Goal: Navigation & Orientation: Find specific page/section

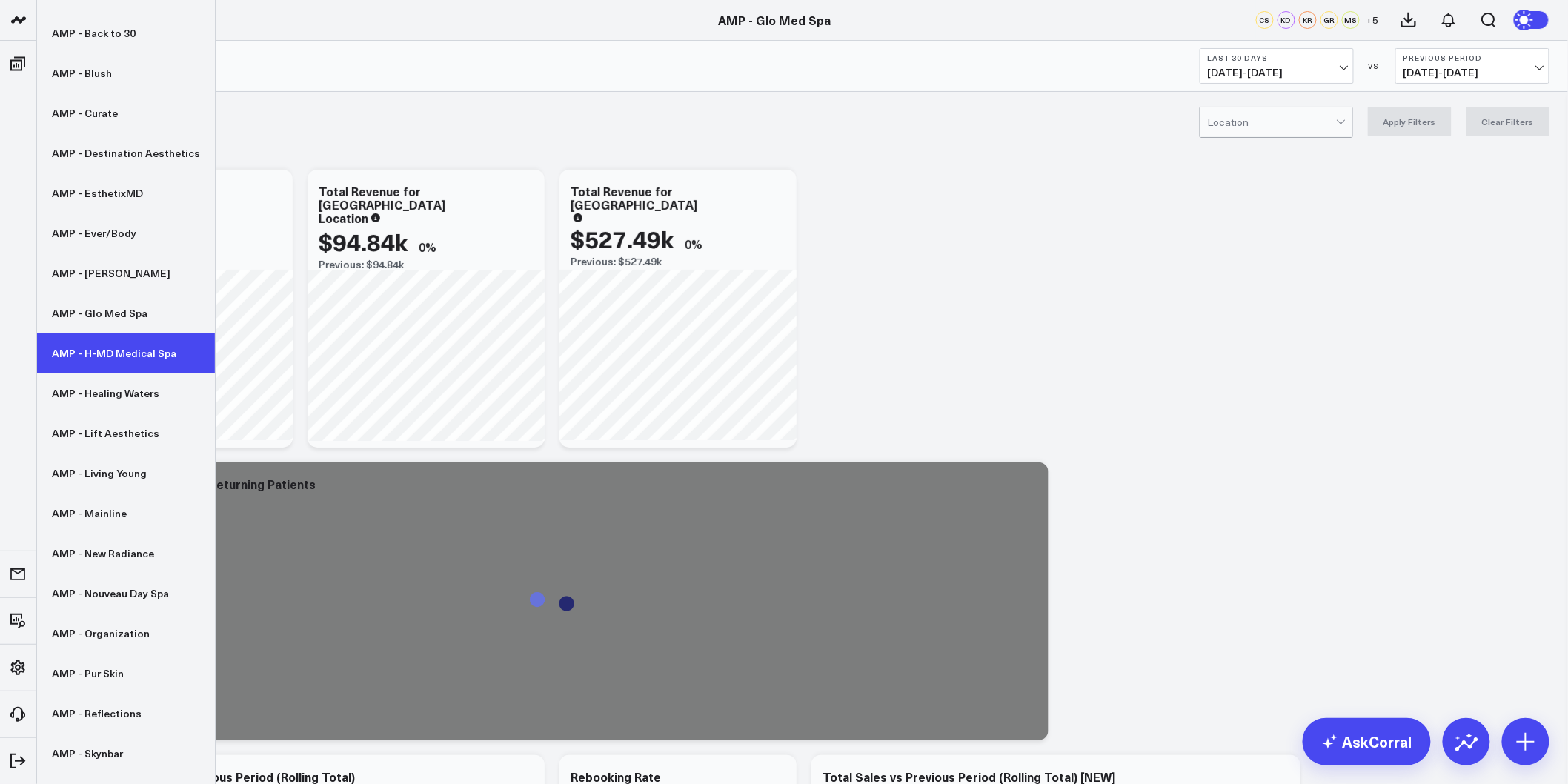
scroll to position [211, 0]
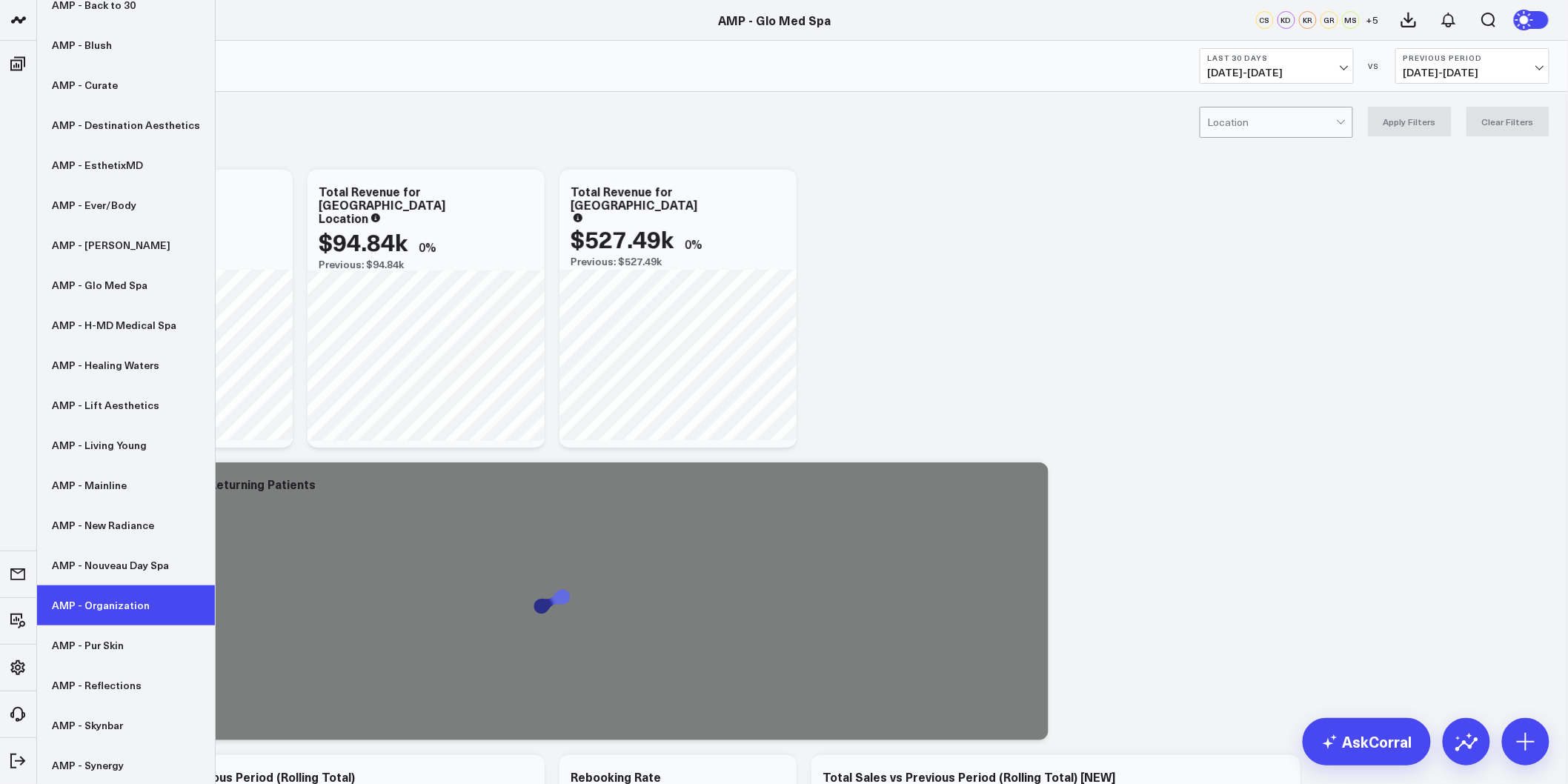
click at [124, 611] on link "AMP - Organization" at bounding box center [125, 605] width 178 height 40
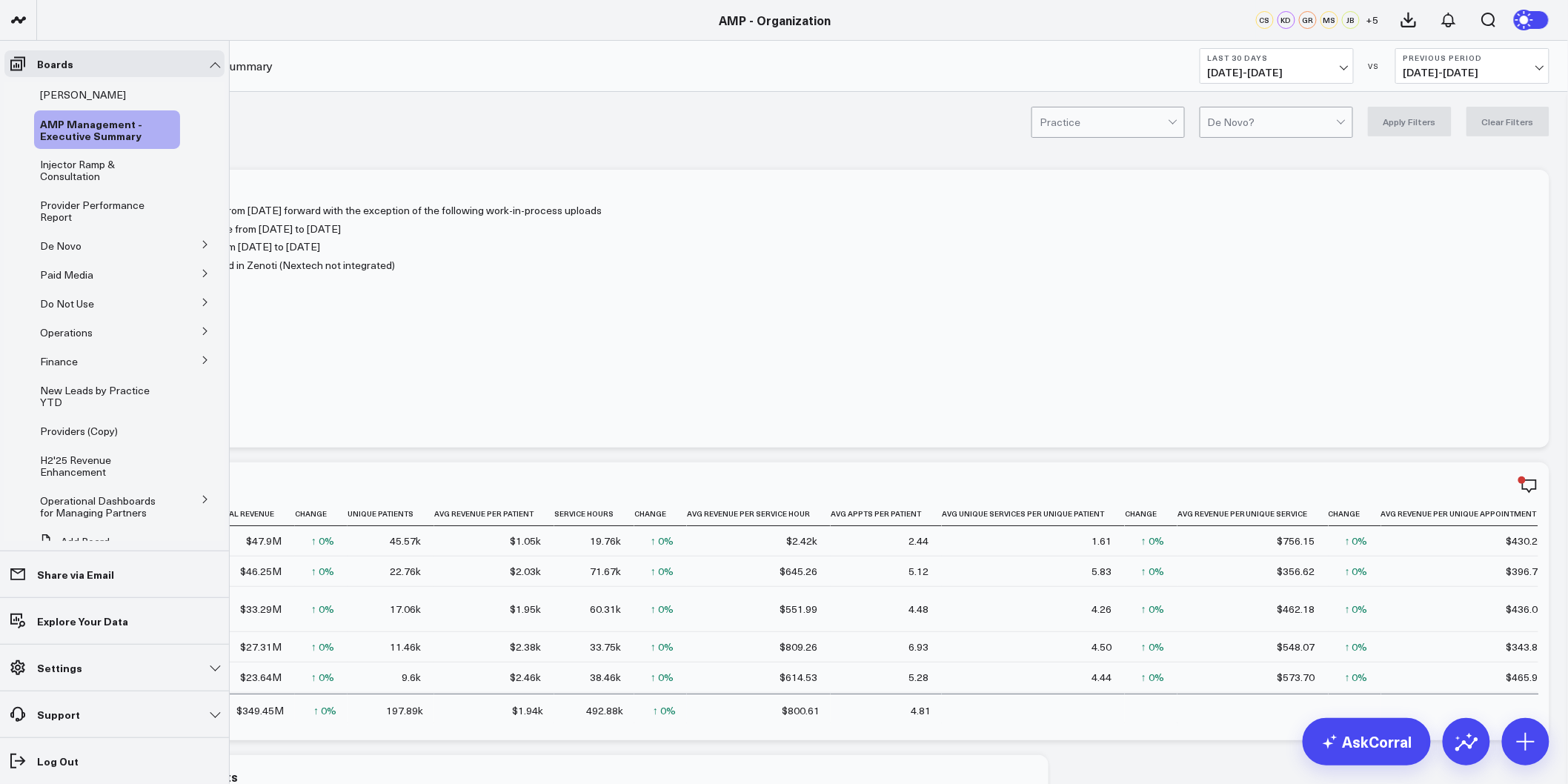
click at [200, 251] on button at bounding box center [205, 244] width 39 height 23
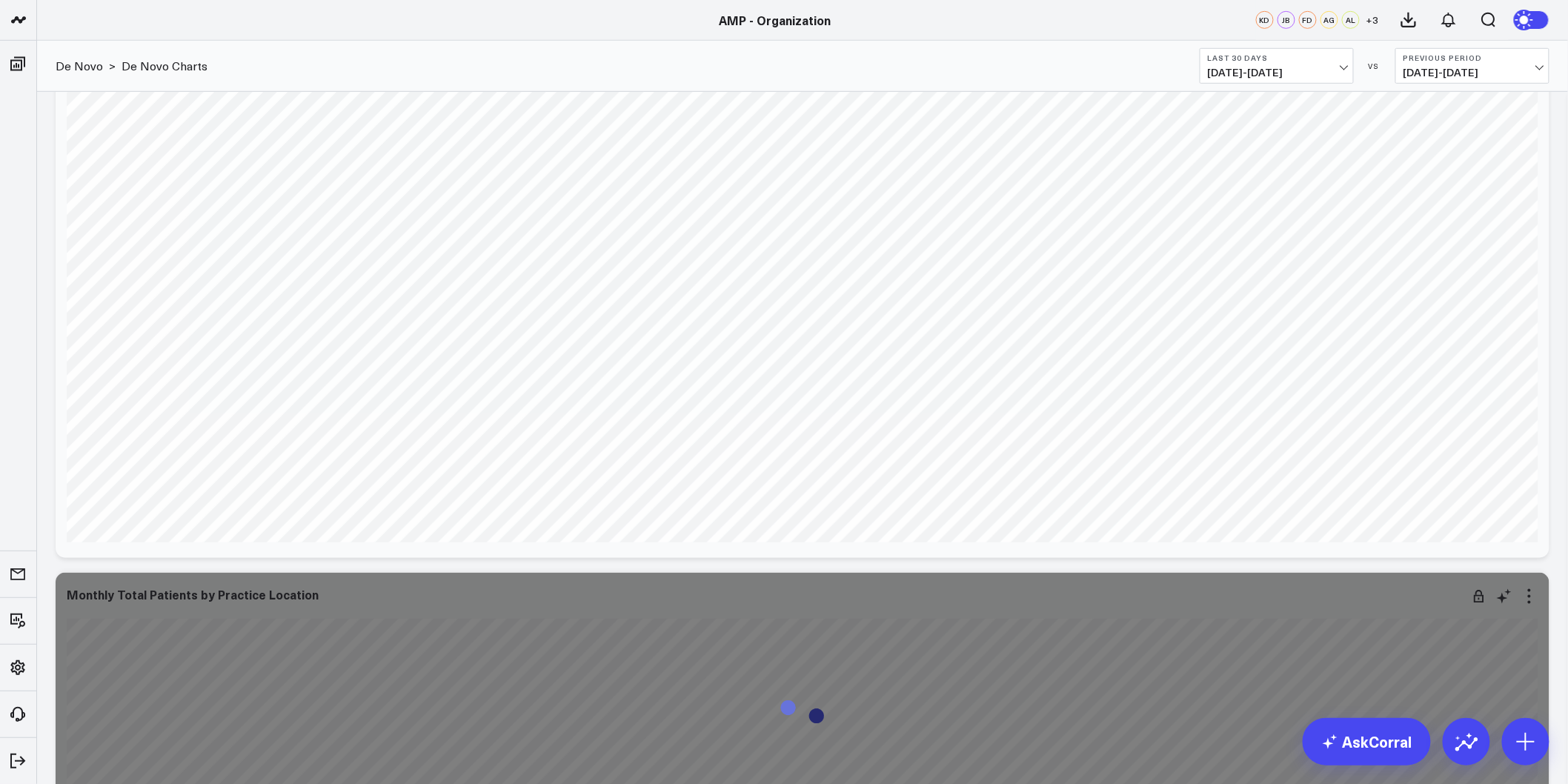
scroll to position [2800, 0]
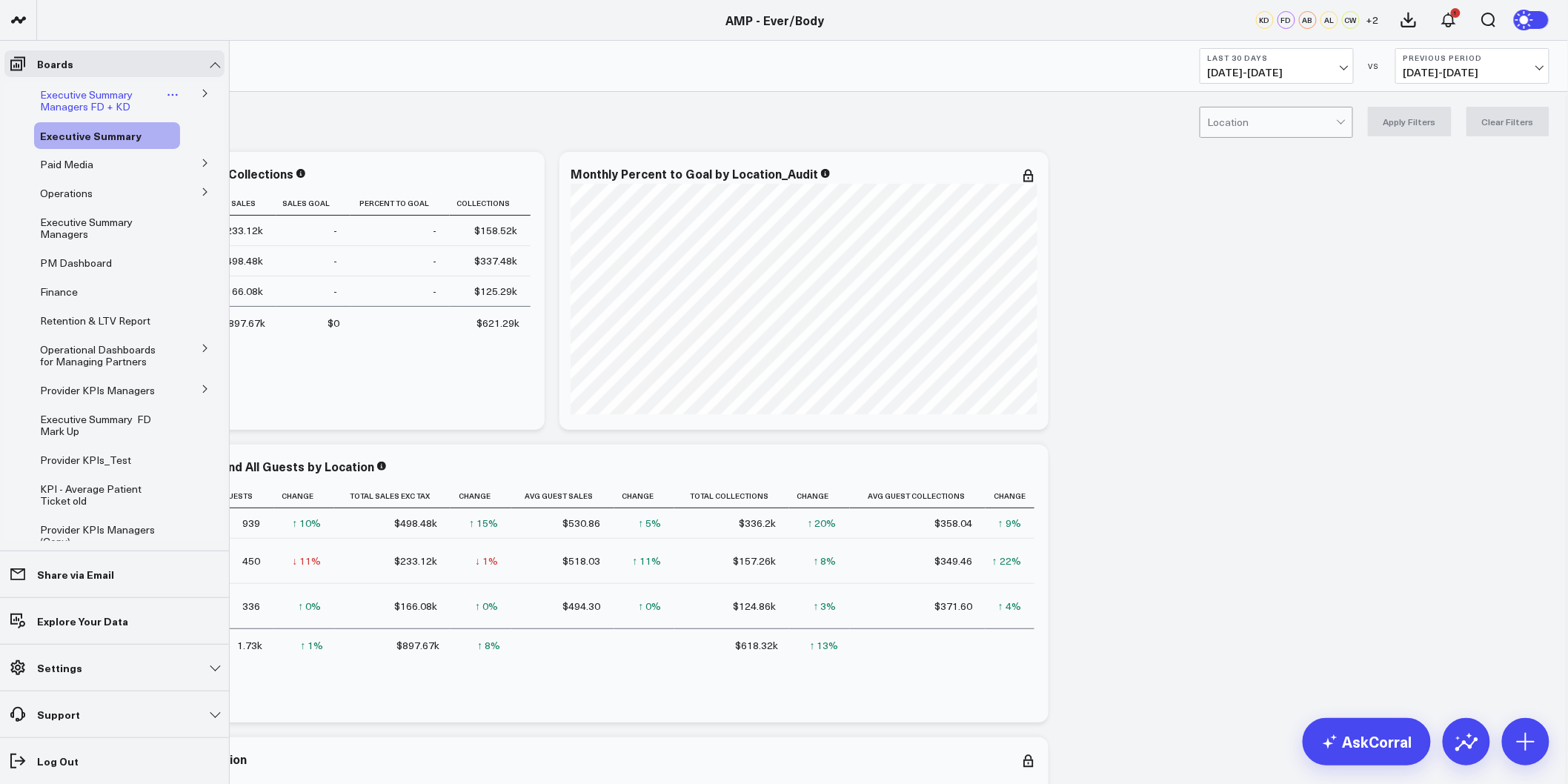
click at [78, 106] on span "Executive Summary Managers FD + KD" at bounding box center [86, 101] width 93 height 26
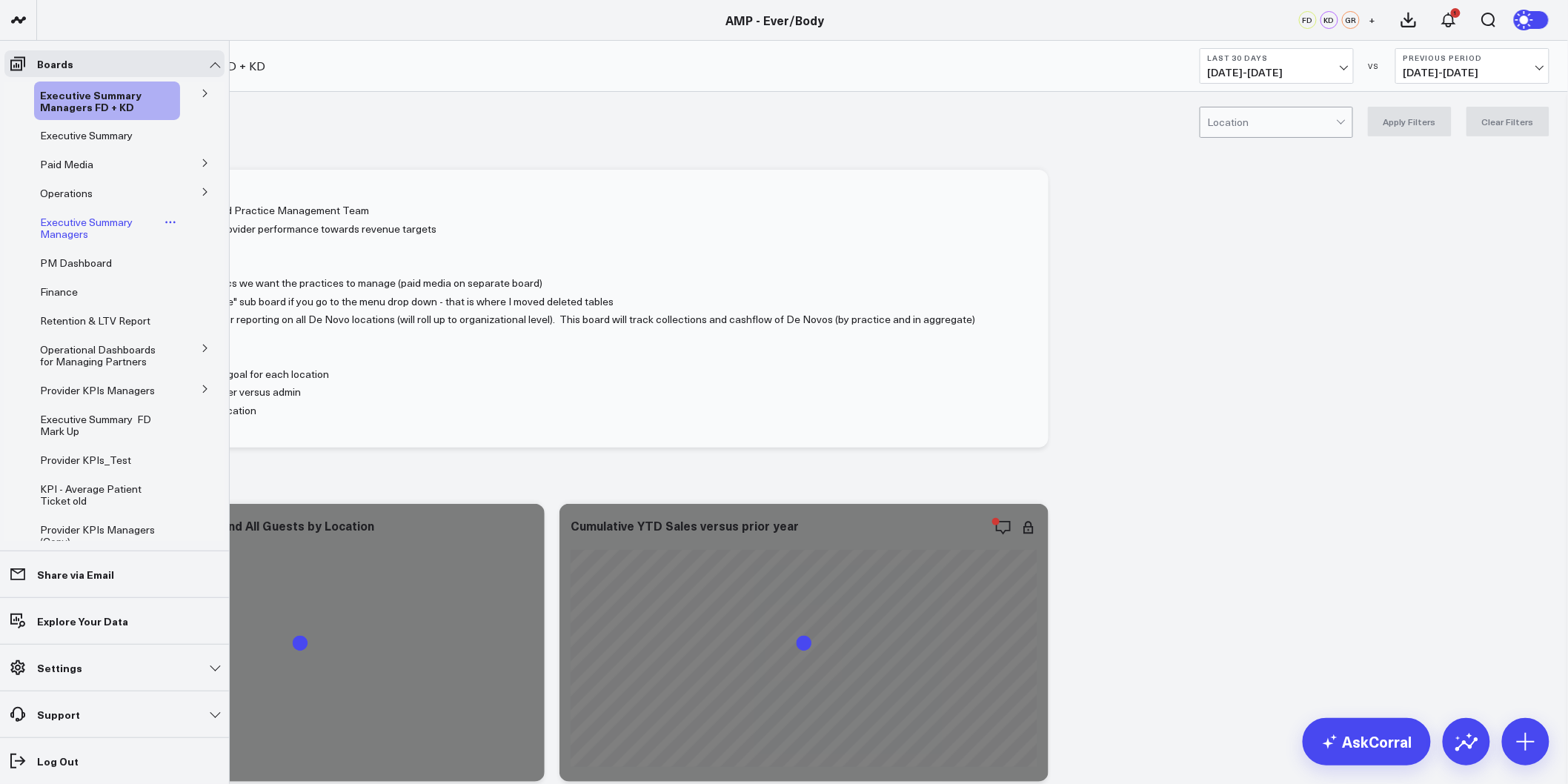
click at [64, 223] on span "Executive Summary Managers" at bounding box center [86, 228] width 93 height 26
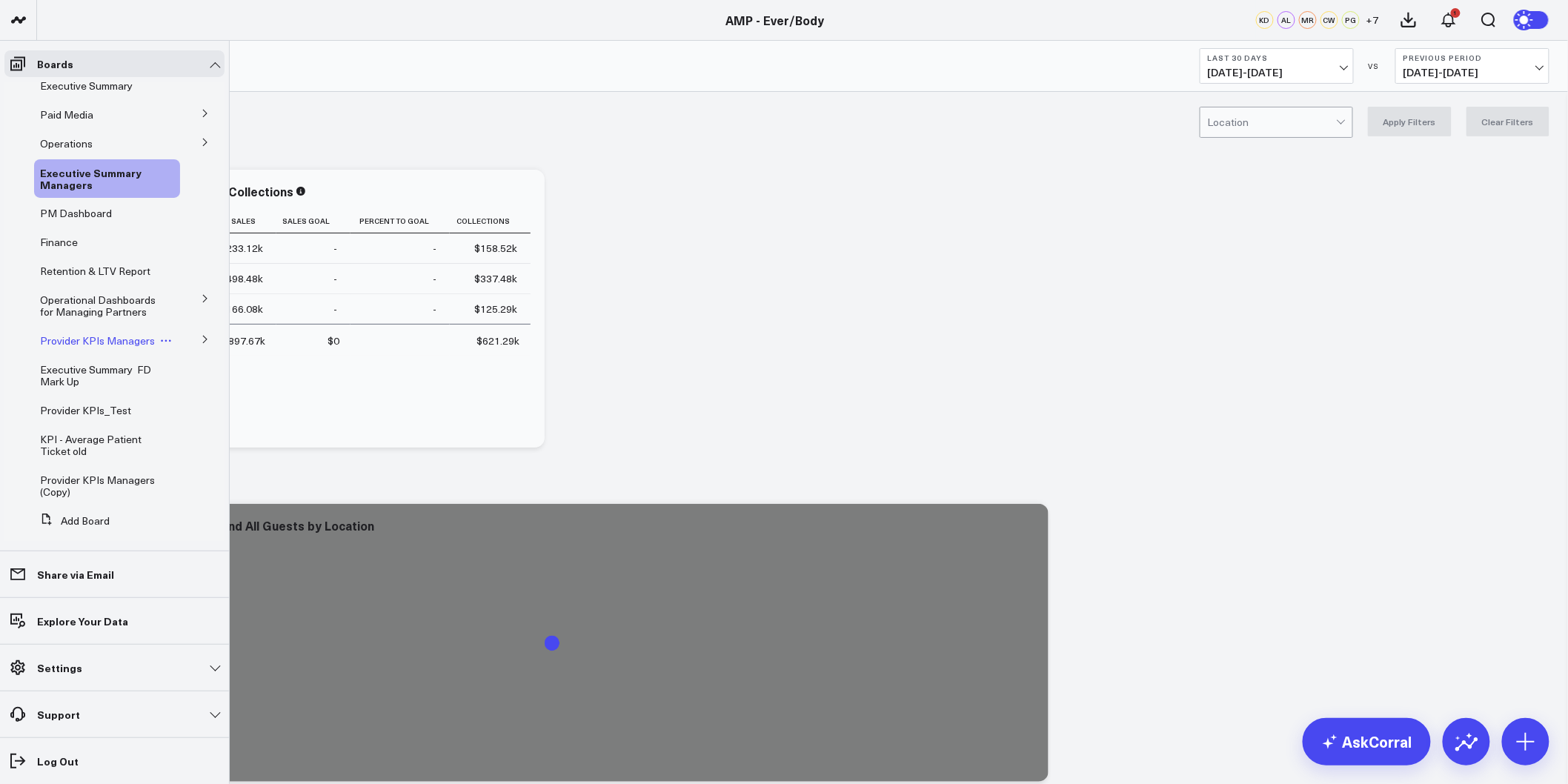
scroll to position [77, 0]
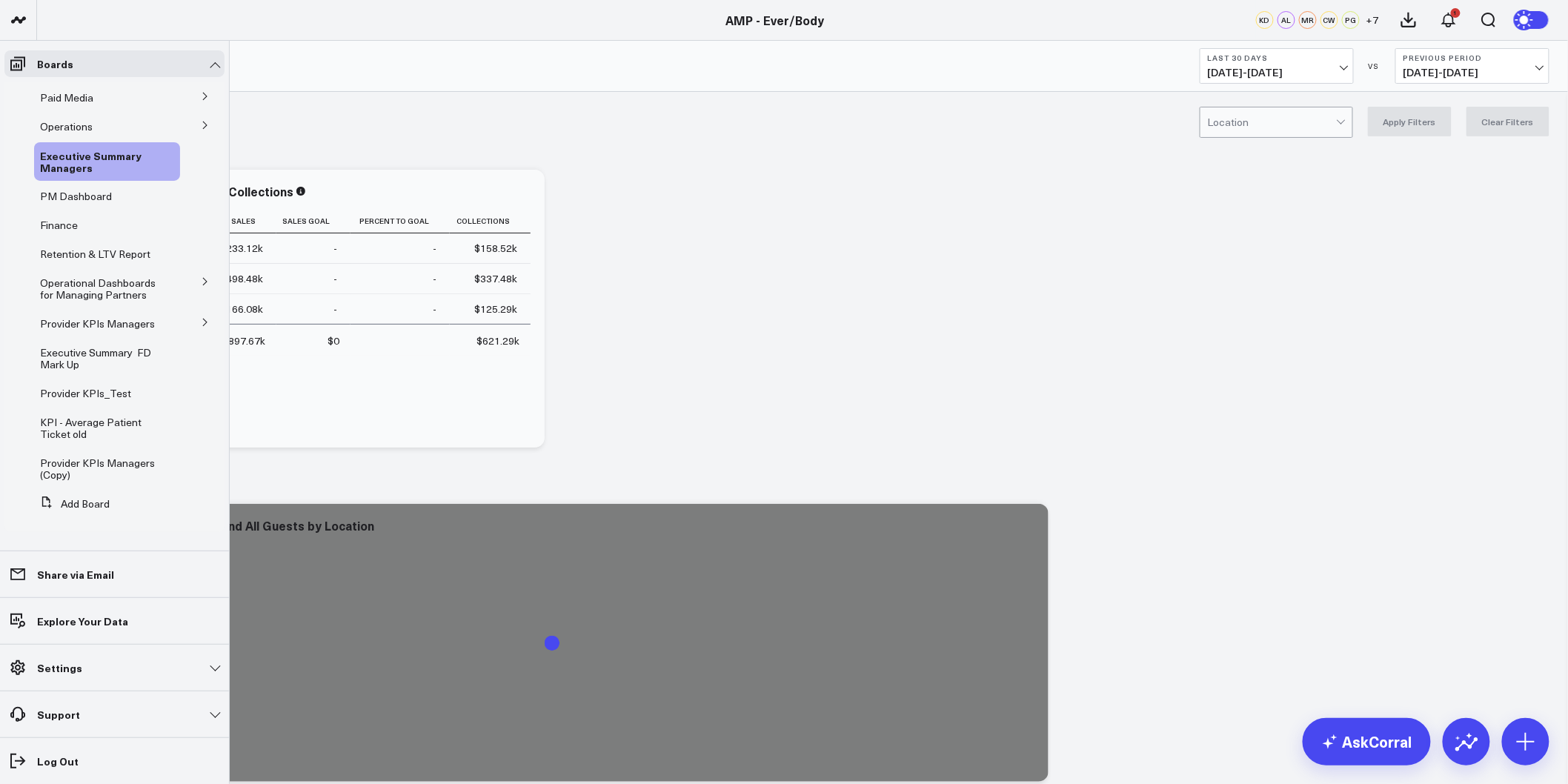
click at [201, 318] on icon at bounding box center [205, 321] width 8 height 8
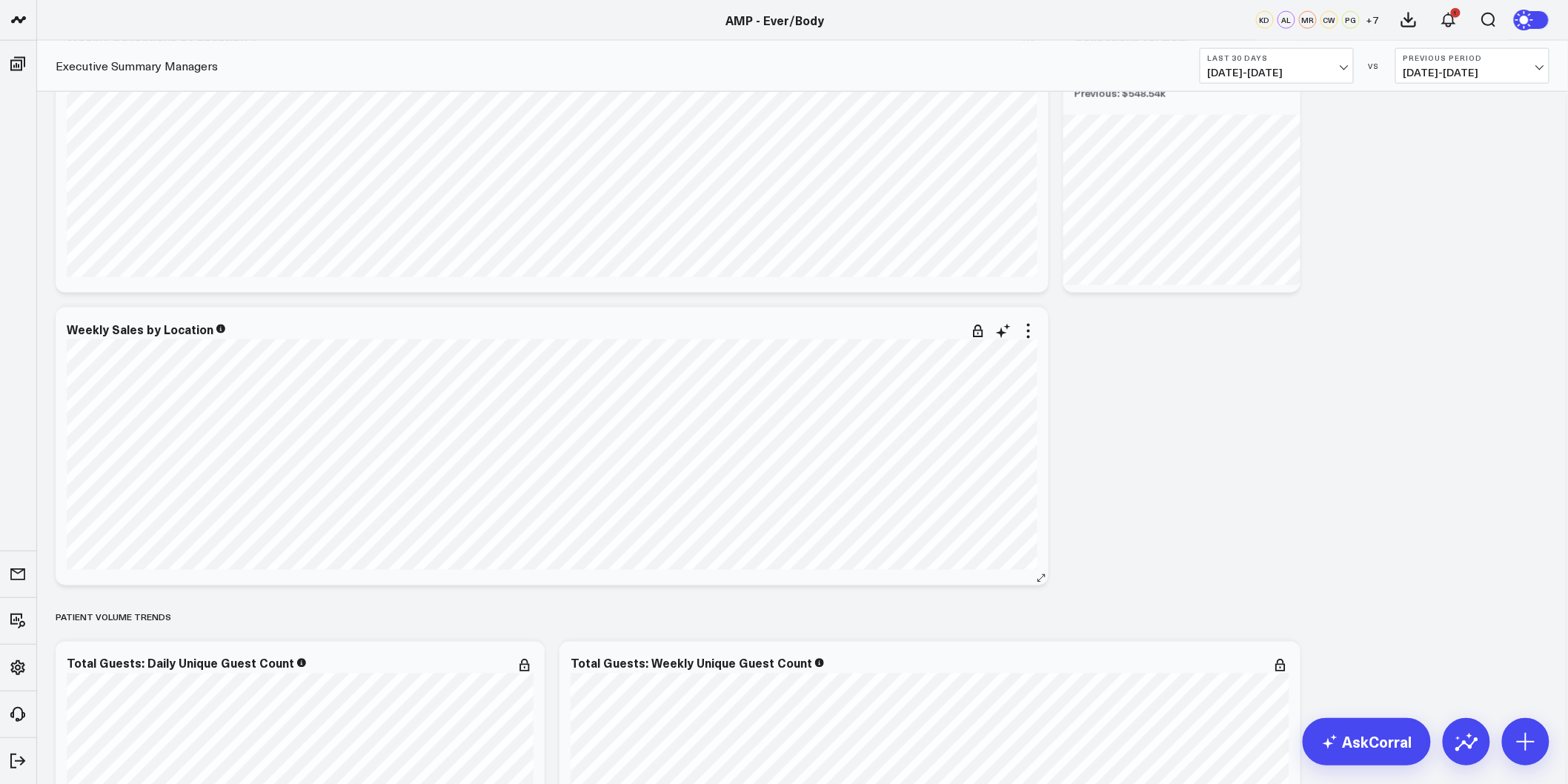
scroll to position [1318, 0]
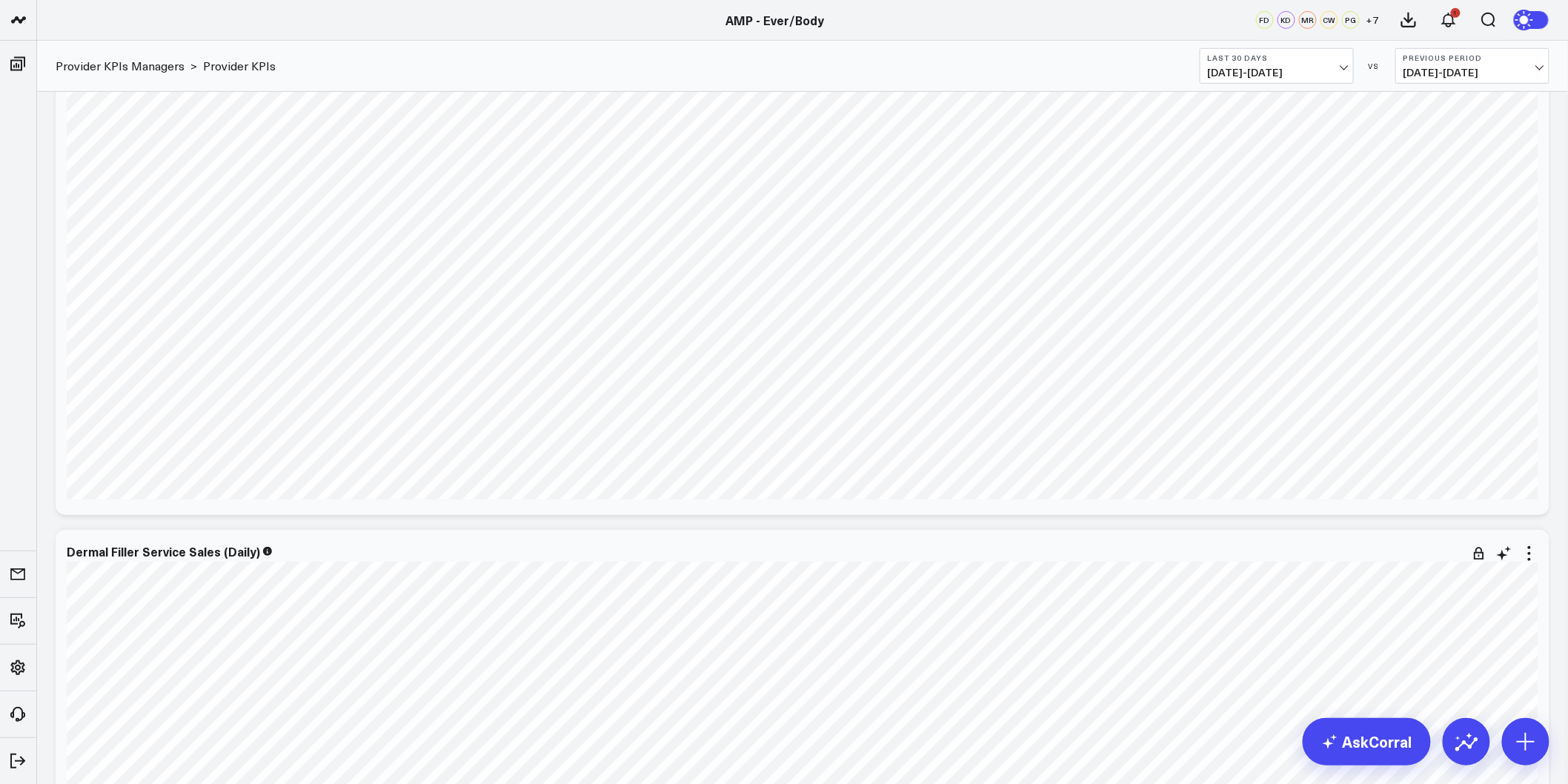
scroll to position [2428, 0]
